Goal: Task Accomplishment & Management: Complete application form

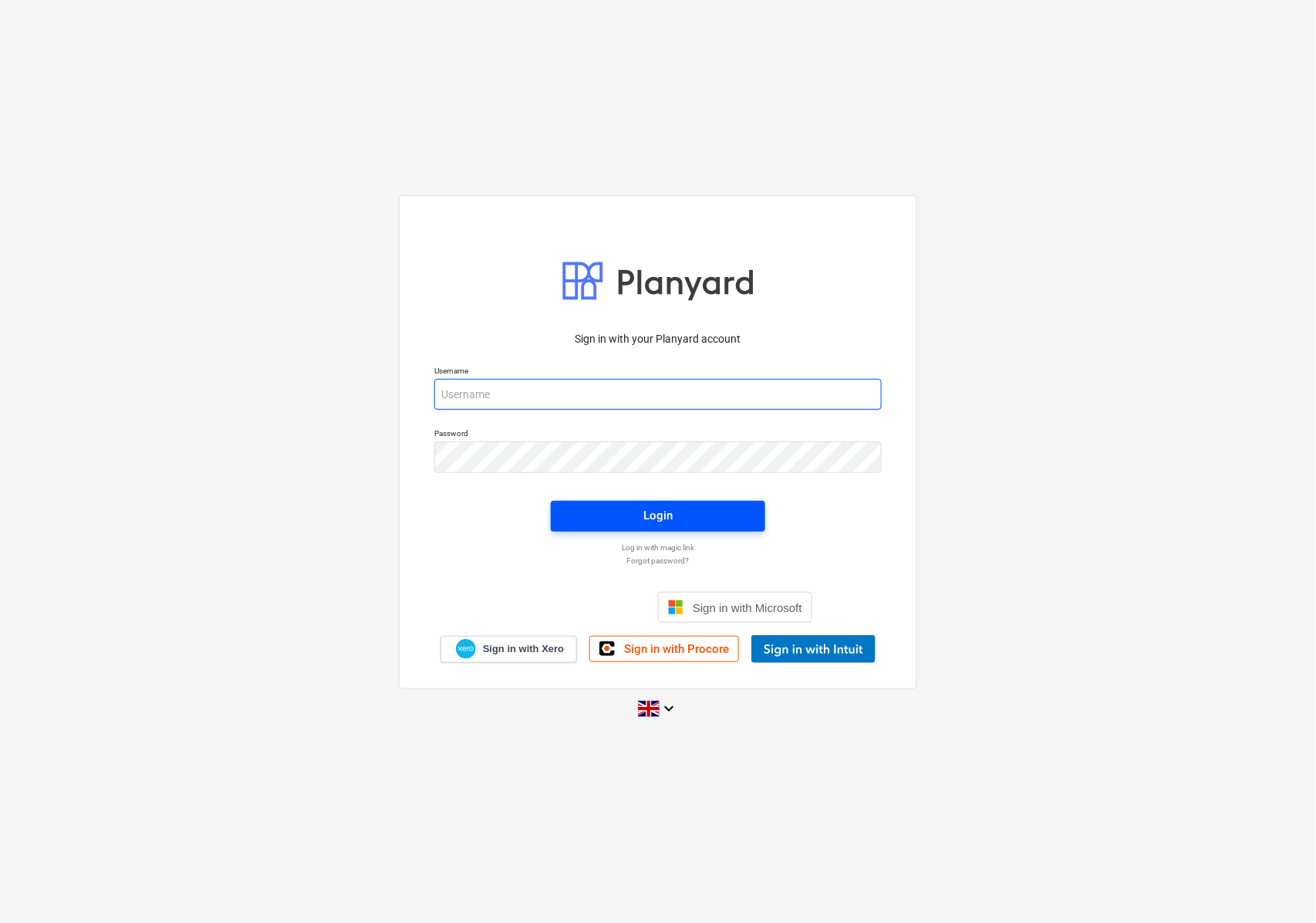
type input "[EMAIL_ADDRESS][DOMAIN_NAME]"
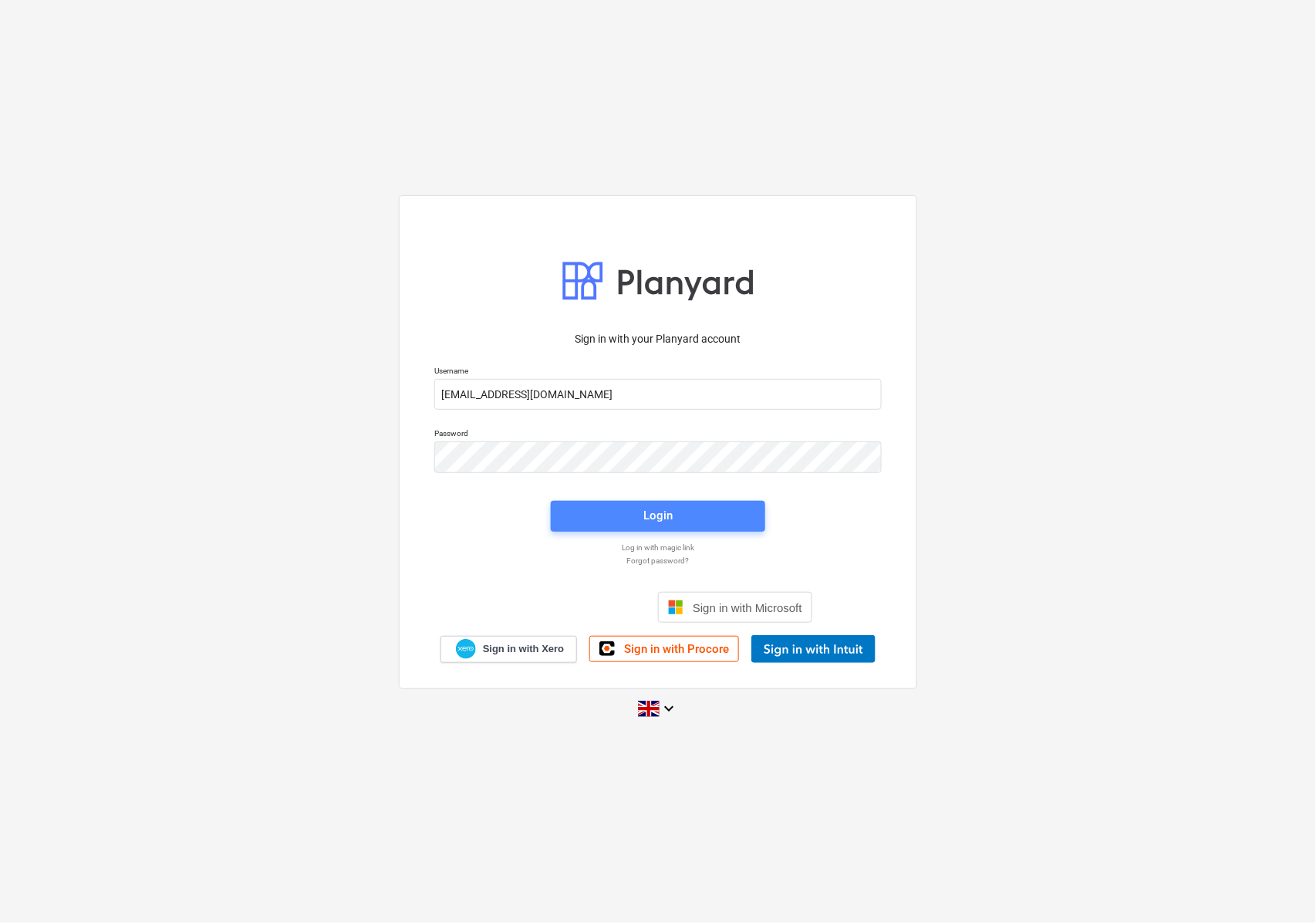
click at [587, 510] on span "Login" at bounding box center [658, 515] width 178 height 20
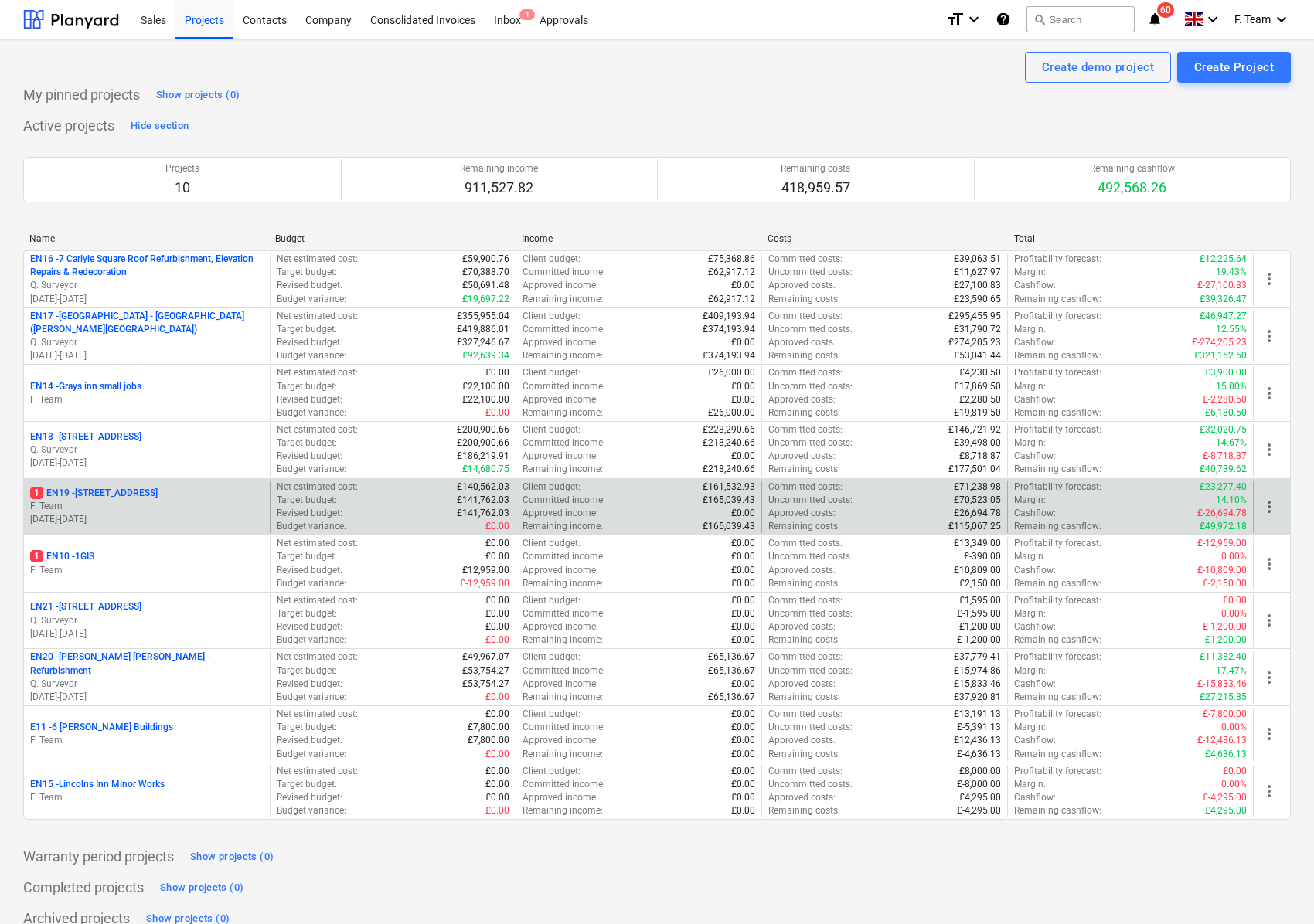
click at [106, 502] on p "F. Team" at bounding box center [146, 506] width 233 height 13
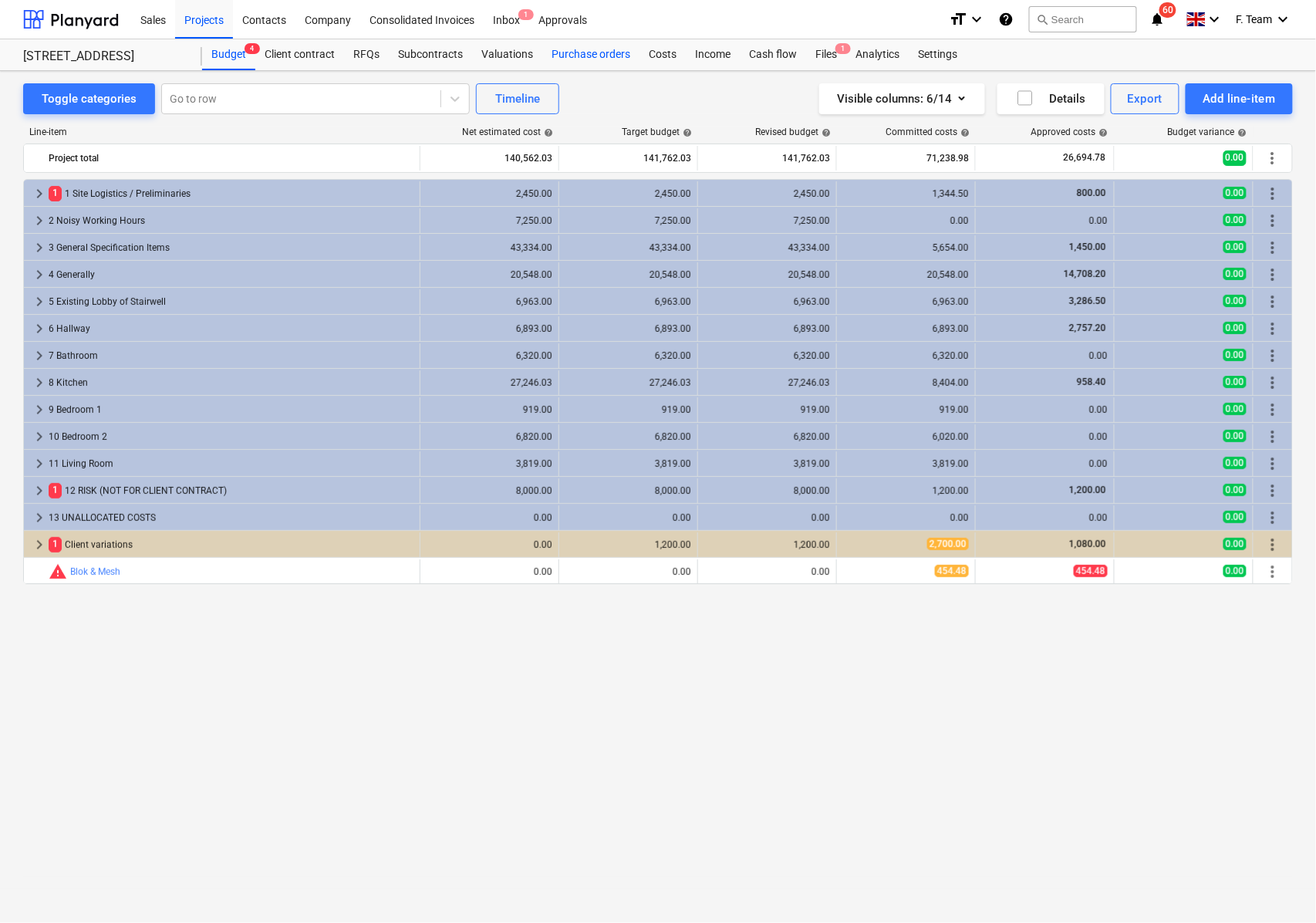
click at [577, 44] on div "Purchase orders" at bounding box center [590, 54] width 97 height 31
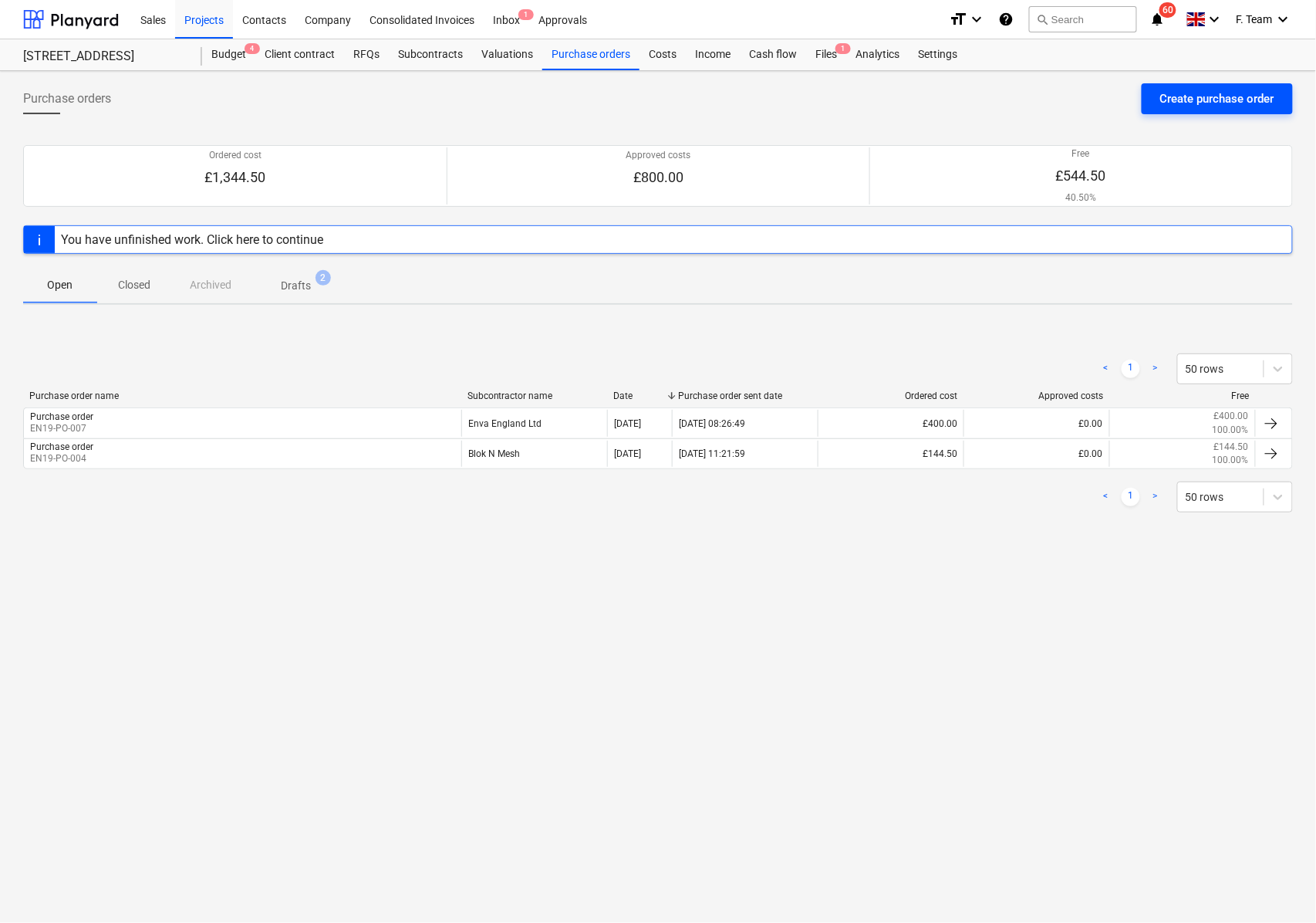
click at [1189, 106] on div "Create purchase order" at bounding box center [1217, 99] width 114 height 20
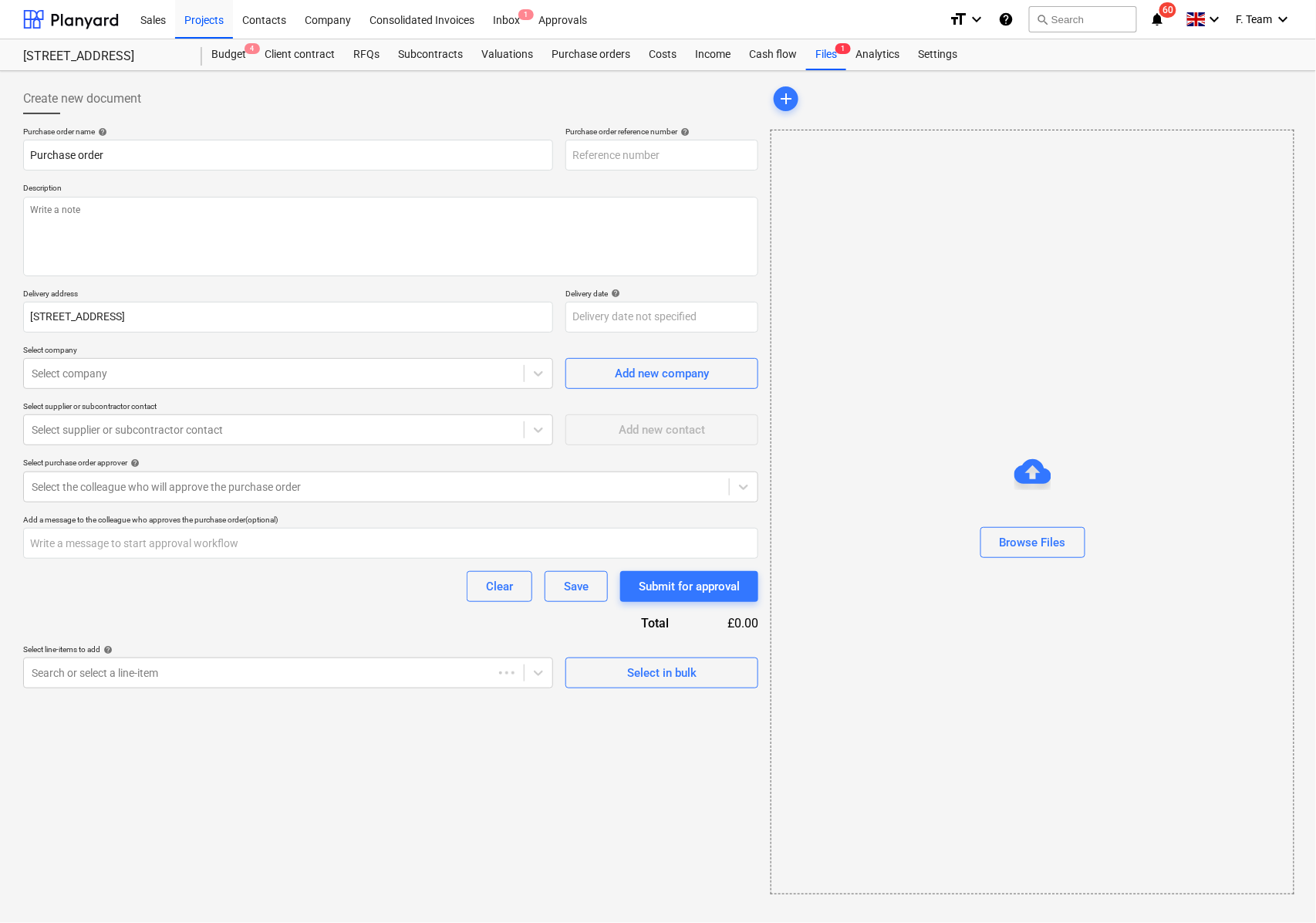
type textarea "x"
type input "EN19-PO-008"
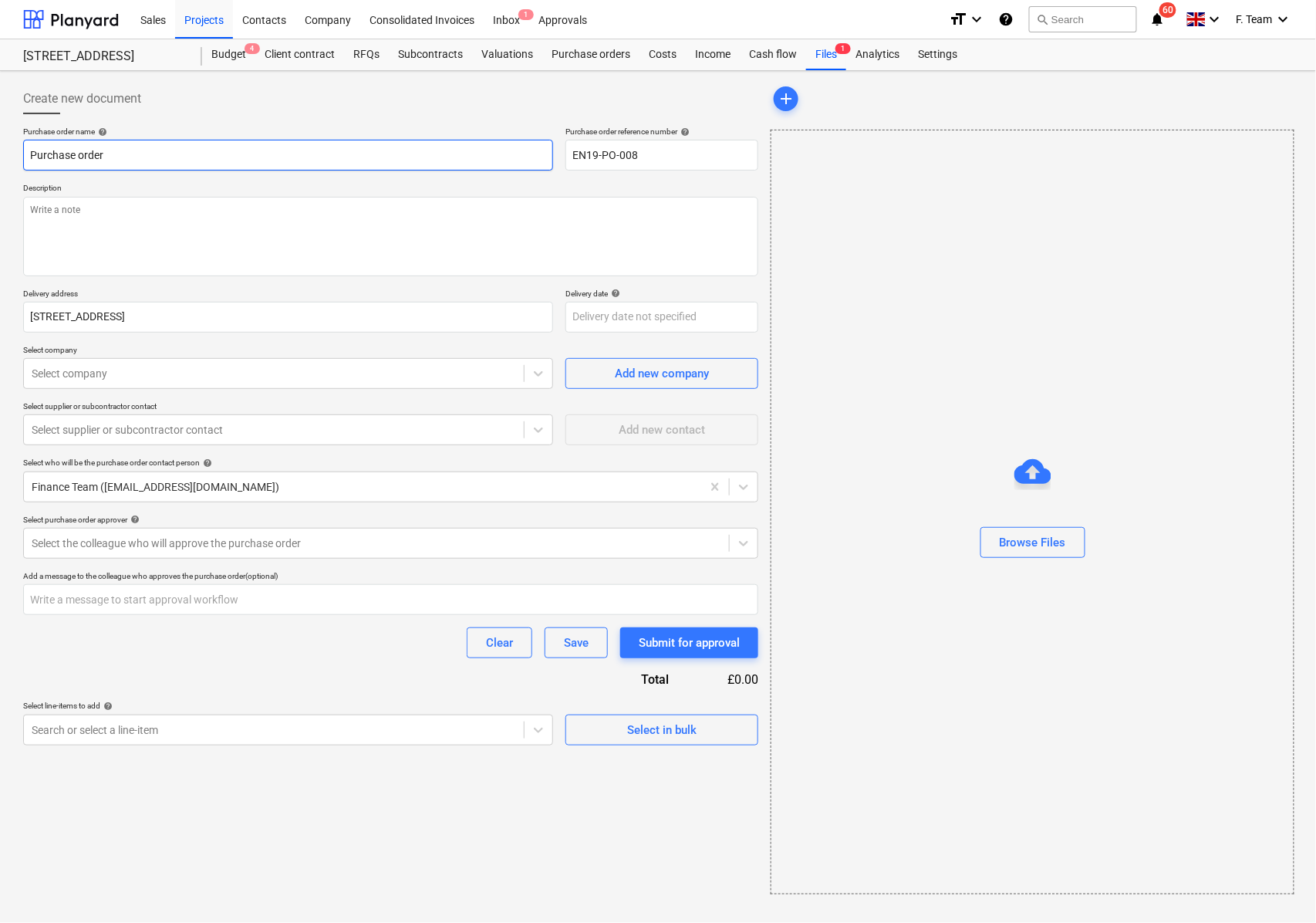
click at [111, 160] on input "Purchase order" at bounding box center [288, 155] width 530 height 31
type textarea "x"
click at [108, 381] on div at bounding box center [274, 373] width 484 height 15
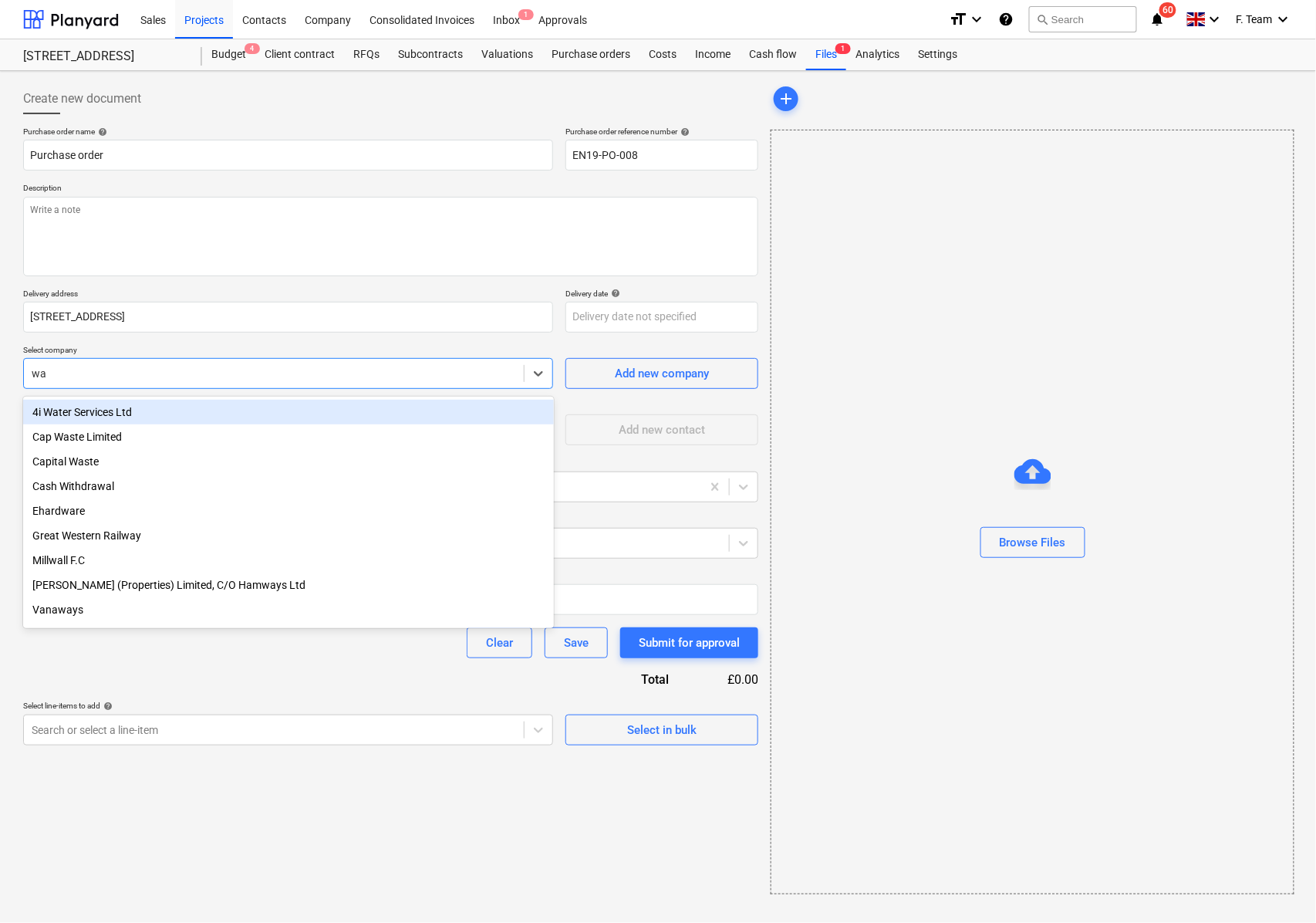
type input "w"
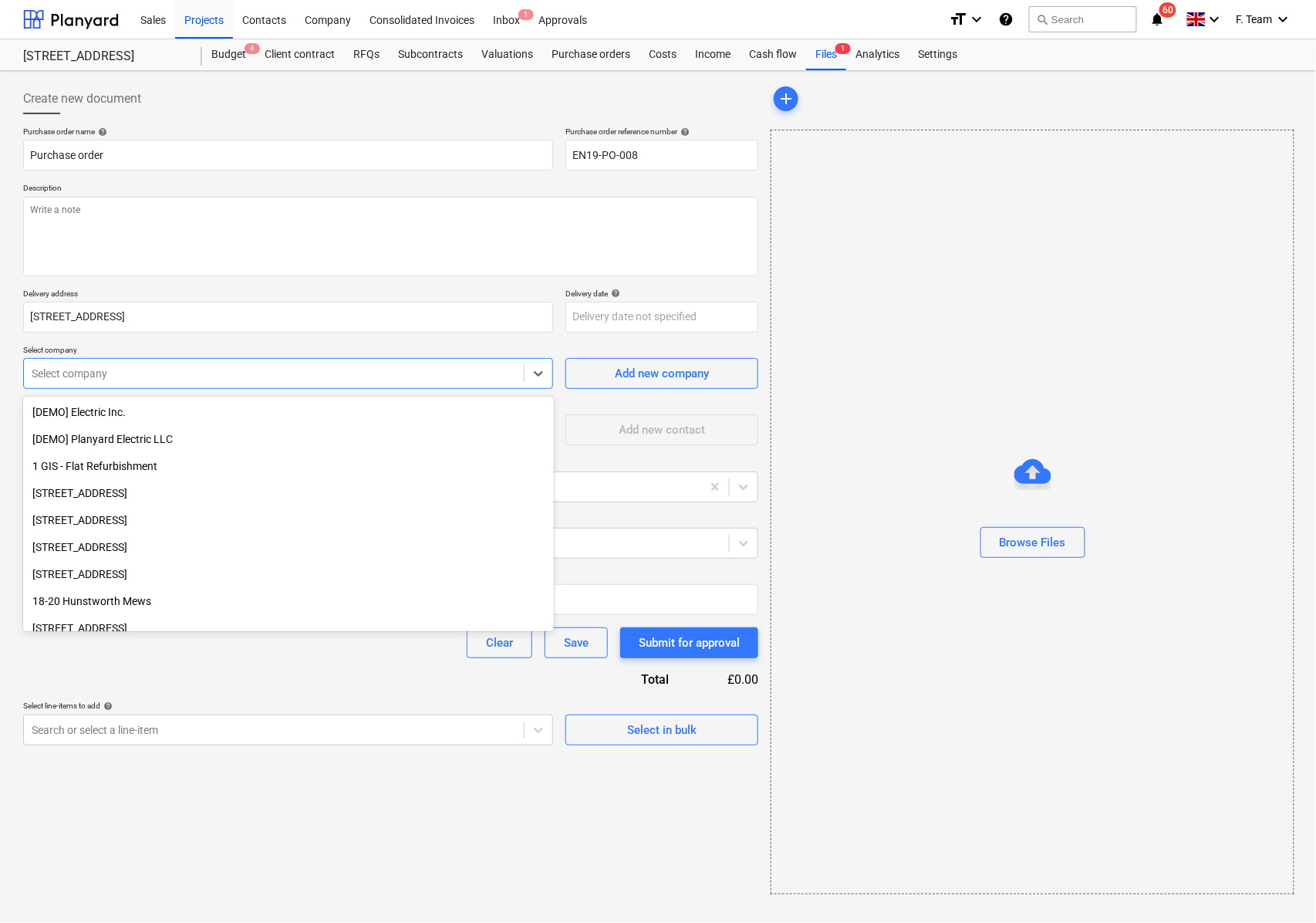
click at [879, 422] on div "Browse Files" at bounding box center [1032, 511] width 524 height 764
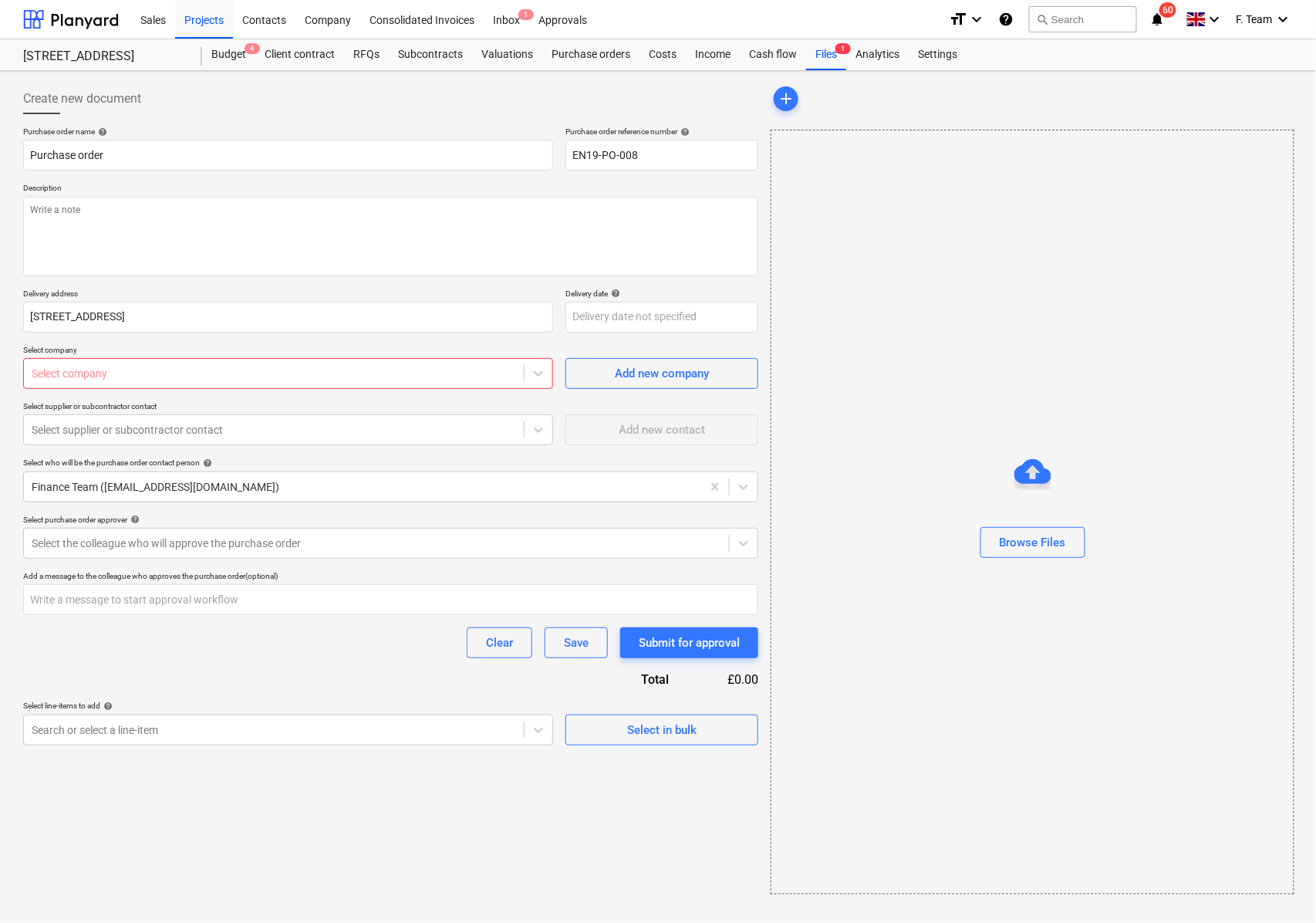
type textarea "x"
click at [169, 445] on div "Select supplier or subcontractor contact" at bounding box center [288, 430] width 530 height 31
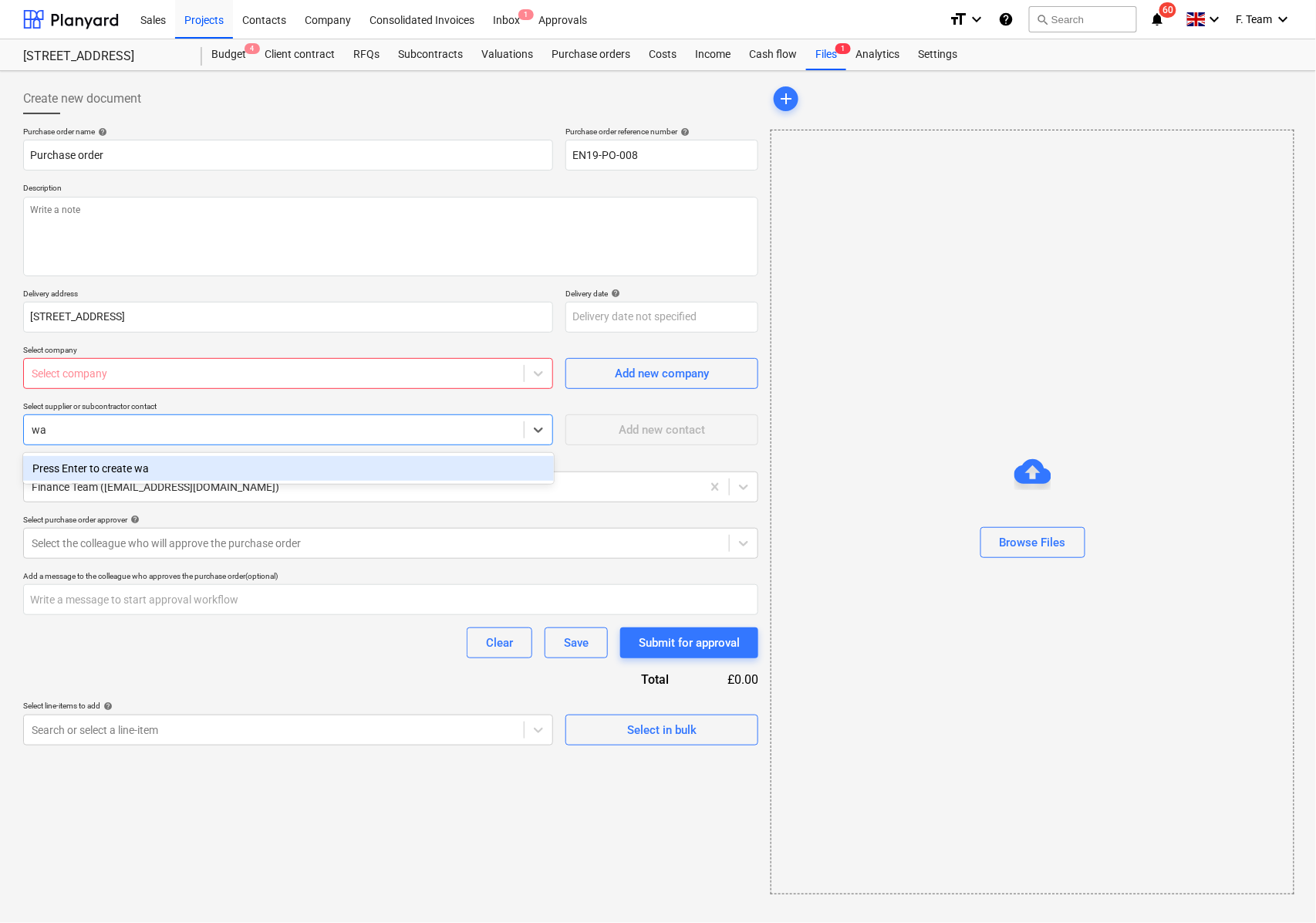
type input "w"
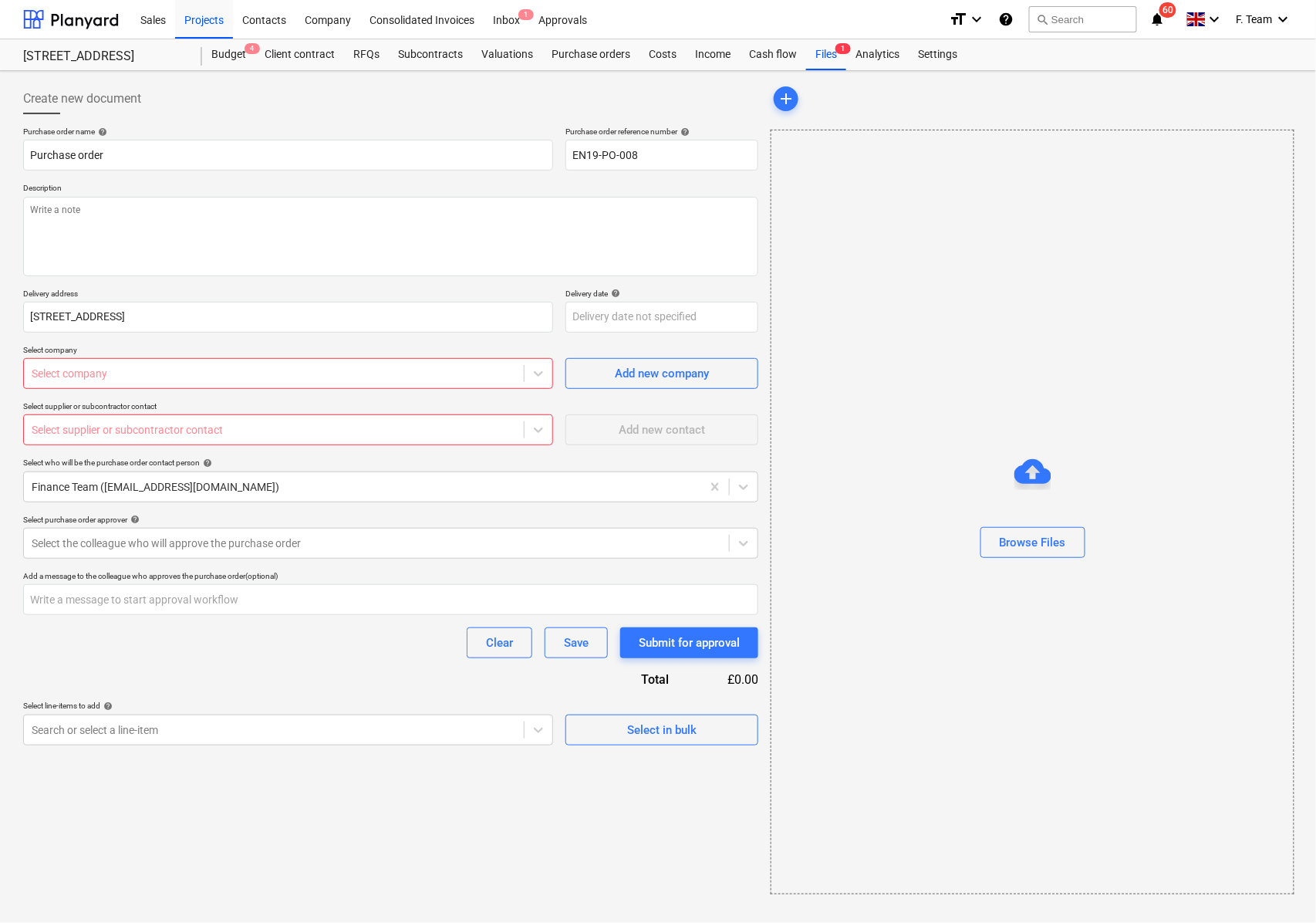
click at [392, 440] on div "Select supplier or subcontractor contact" at bounding box center [273, 430] width 499 height 22
type textarea "x"
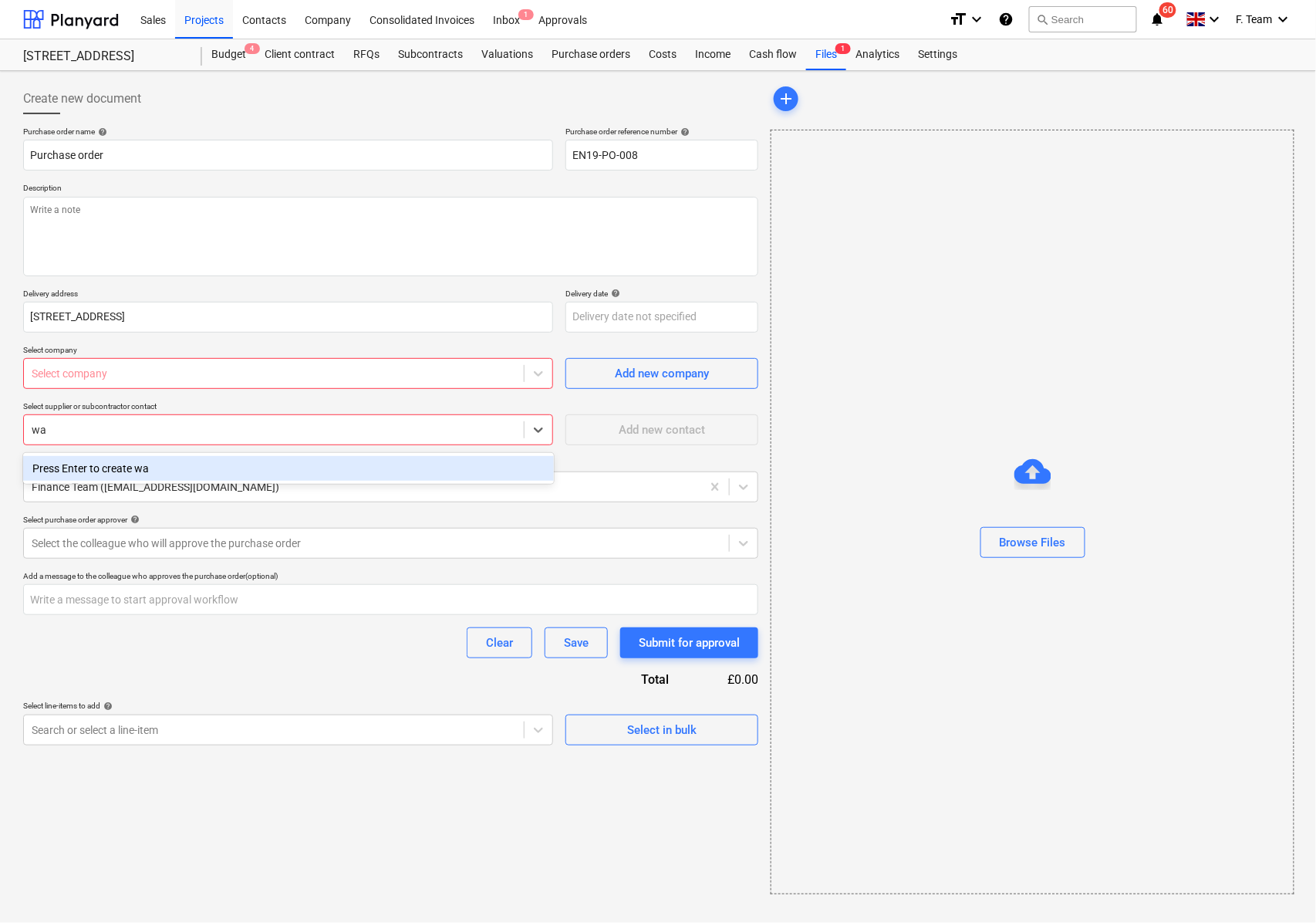
type input "w"
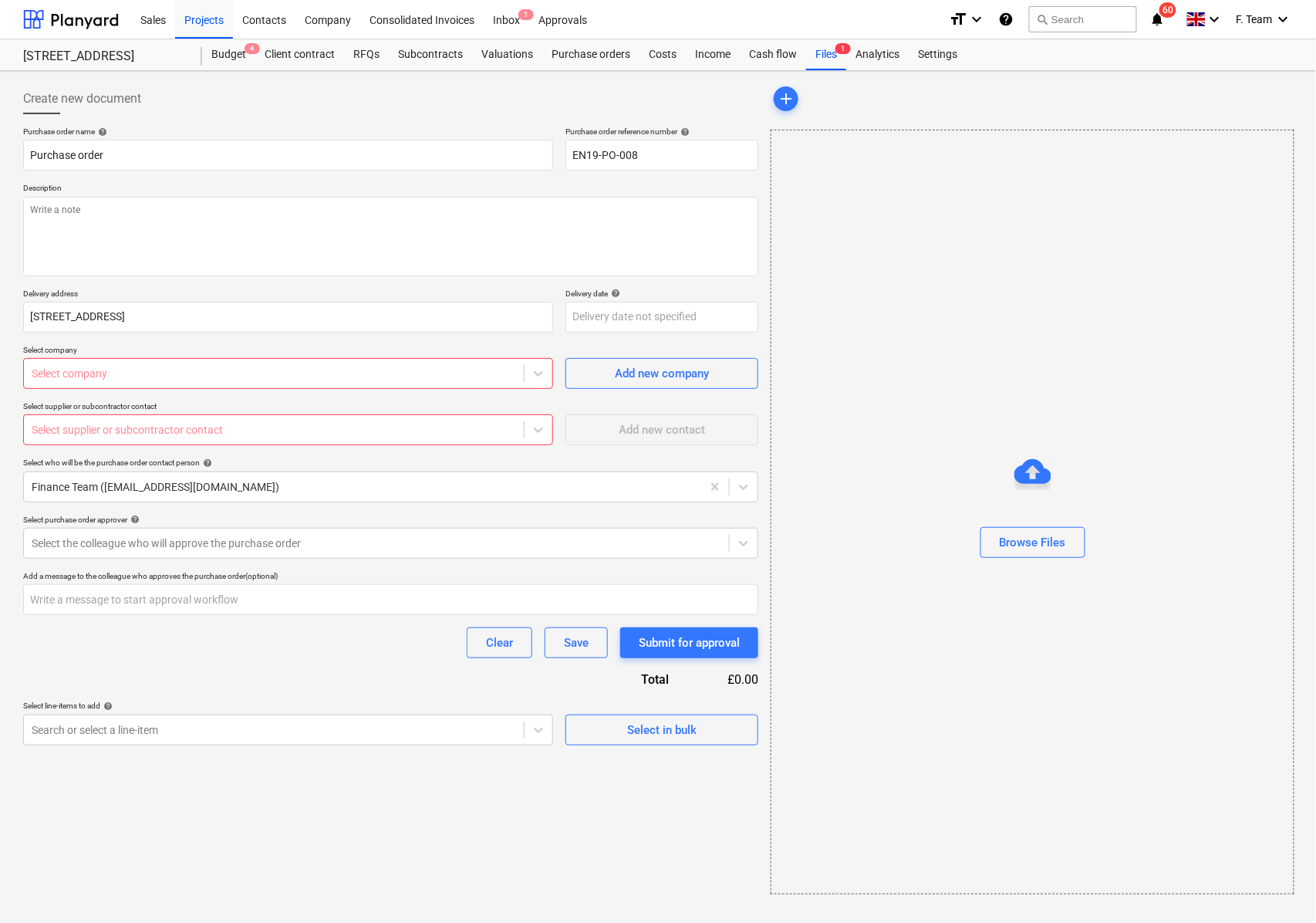
type textarea "x"
